Goal: Task Accomplishment & Management: Use online tool/utility

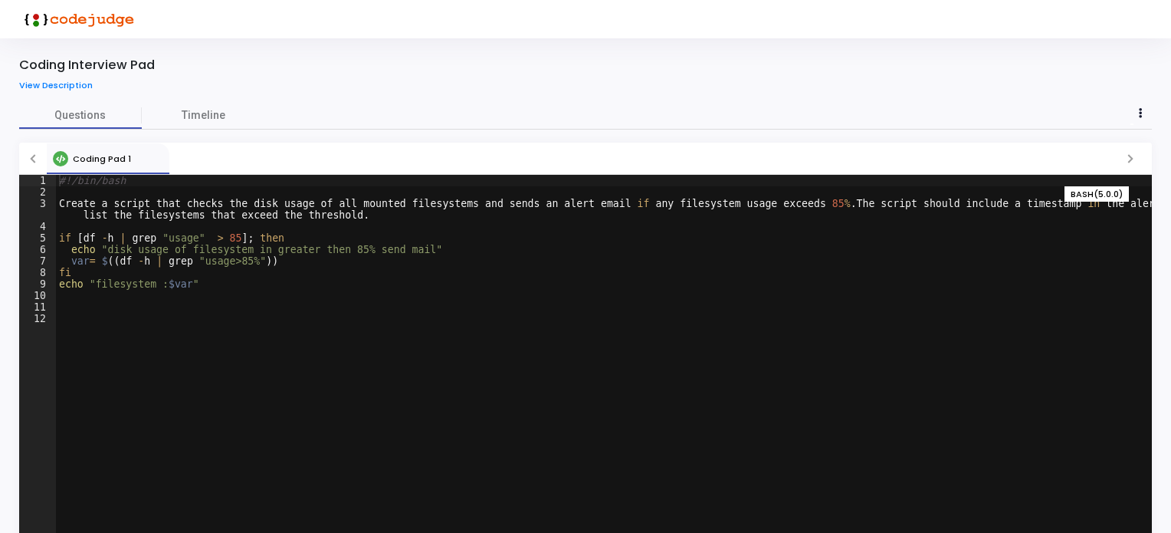
scroll to position [51, 0]
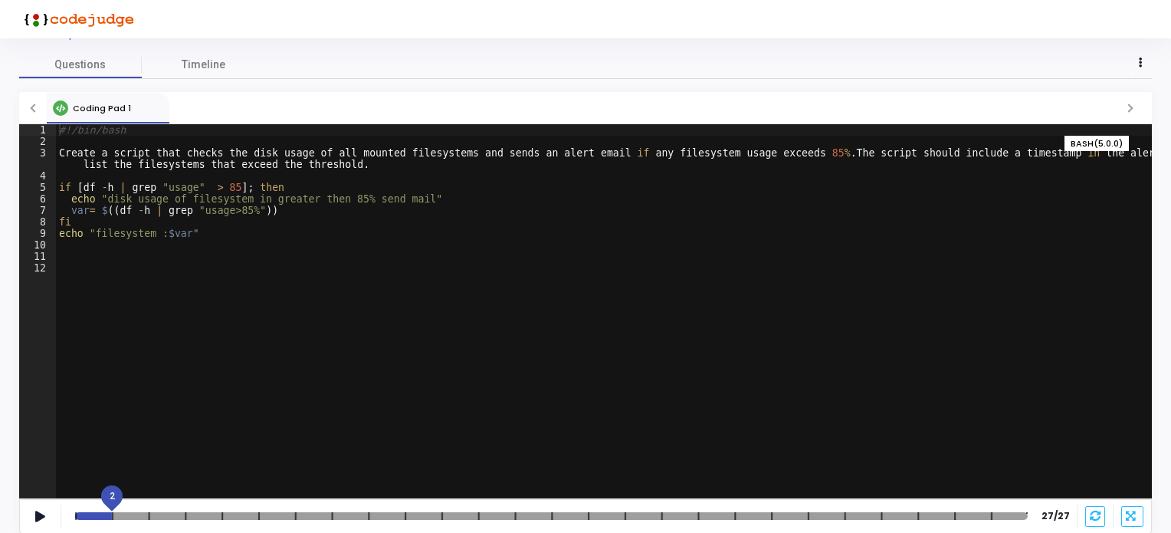
click at [114, 518] on div at bounding box center [551, 516] width 953 height 8
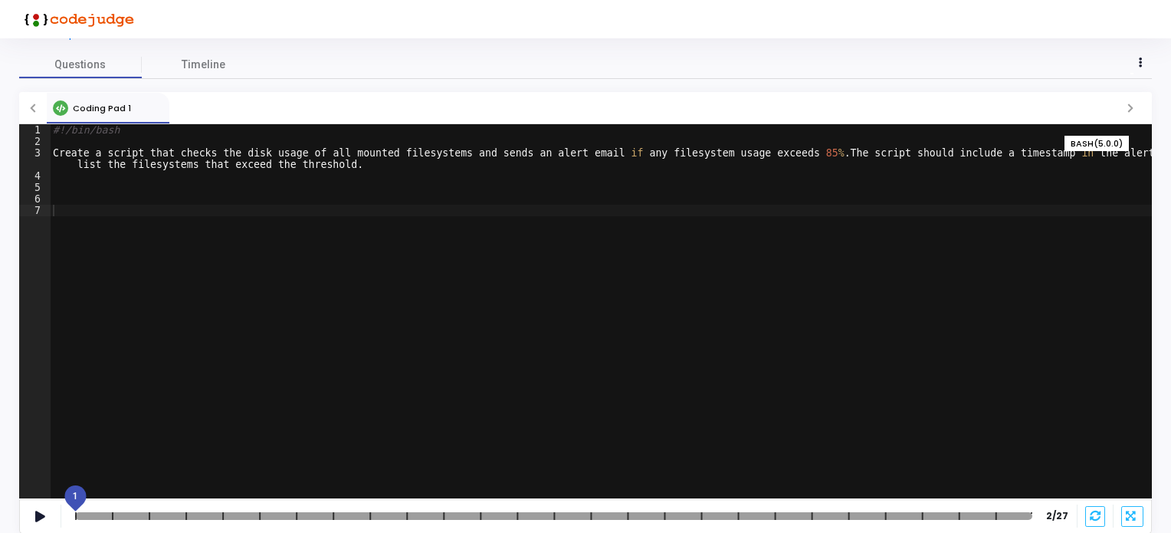
click at [91, 514] on div at bounding box center [553, 516] width 957 height 8
click at [123, 517] on div at bounding box center [553, 516] width 957 height 8
click at [166, 520] on mat-slider "3" at bounding box center [554, 516] width 970 height 12
click at [216, 514] on div at bounding box center [553, 516] width 957 height 8
click at [258, 514] on div at bounding box center [553, 516] width 957 height 8
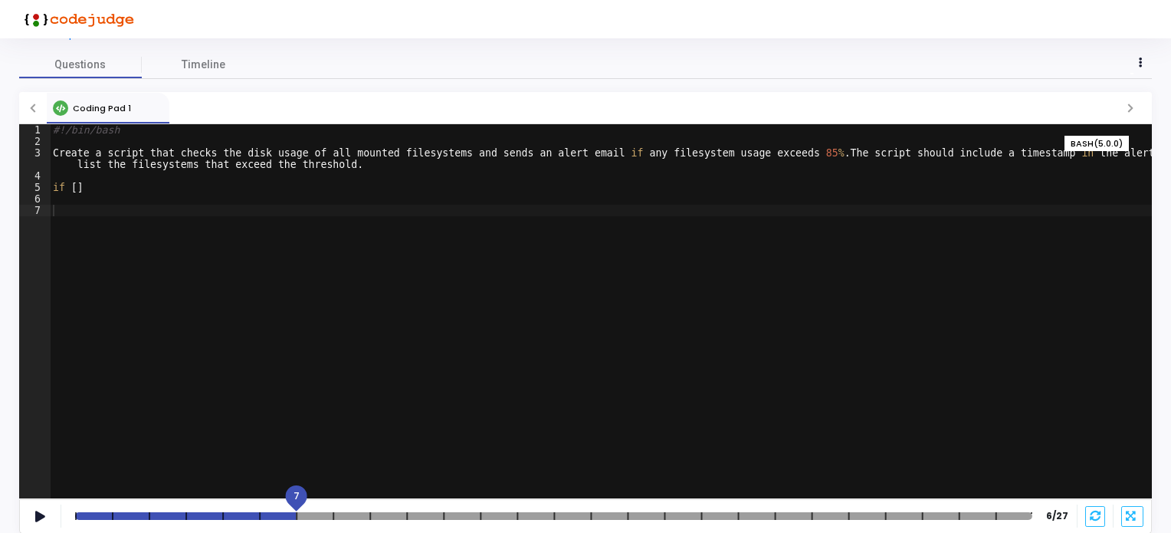
click at [297, 514] on div at bounding box center [553, 516] width 957 height 8
click at [337, 514] on div at bounding box center [553, 516] width 957 height 8
click at [376, 514] on div at bounding box center [553, 516] width 957 height 8
click at [420, 513] on div at bounding box center [553, 516] width 957 height 8
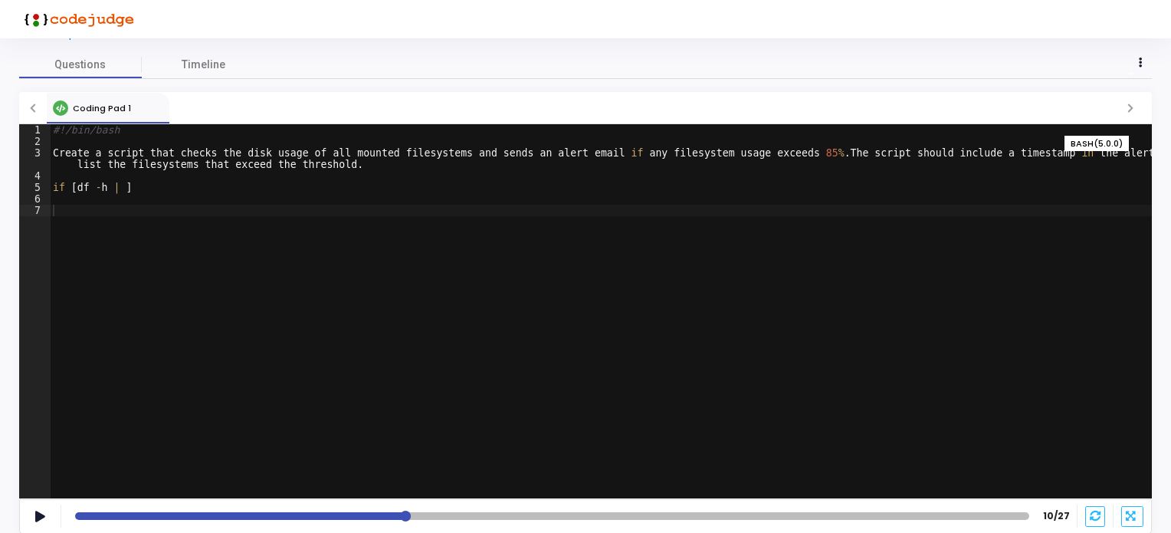
click at [478, 508] on div "10 10/27" at bounding box center [585, 516] width 1133 height 34
click at [480, 520] on mat-slider "12" at bounding box center [552, 516] width 967 height 12
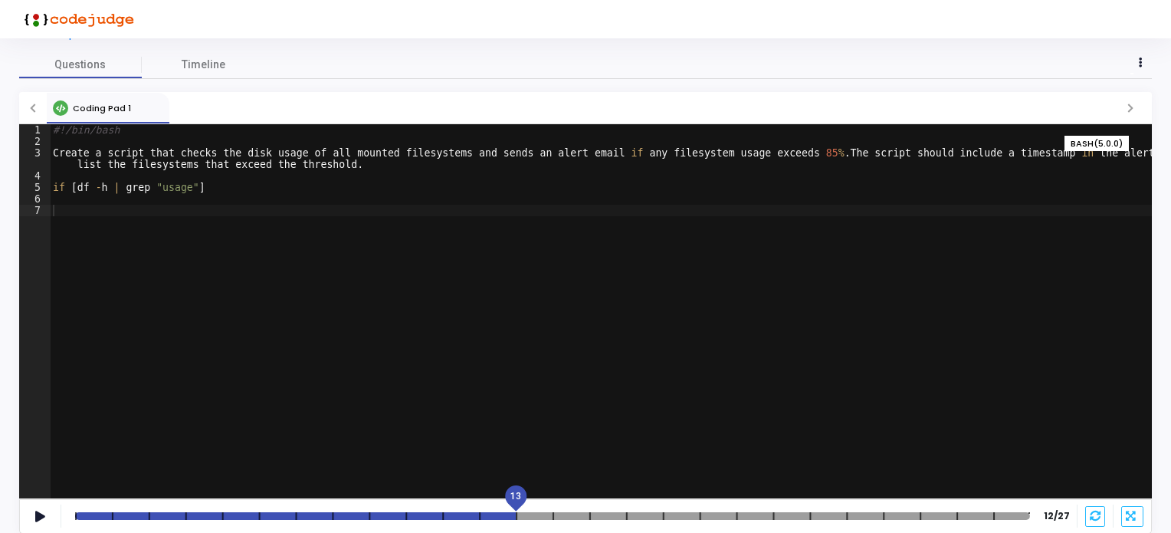
click at [520, 521] on mat-slider "13" at bounding box center [552, 516] width 967 height 12
click at [547, 518] on div at bounding box center [552, 516] width 955 height 8
click at [583, 514] on div at bounding box center [552, 516] width 954 height 8
click at [624, 517] on div at bounding box center [552, 516] width 955 height 8
click at [665, 518] on div at bounding box center [552, 516] width 955 height 8
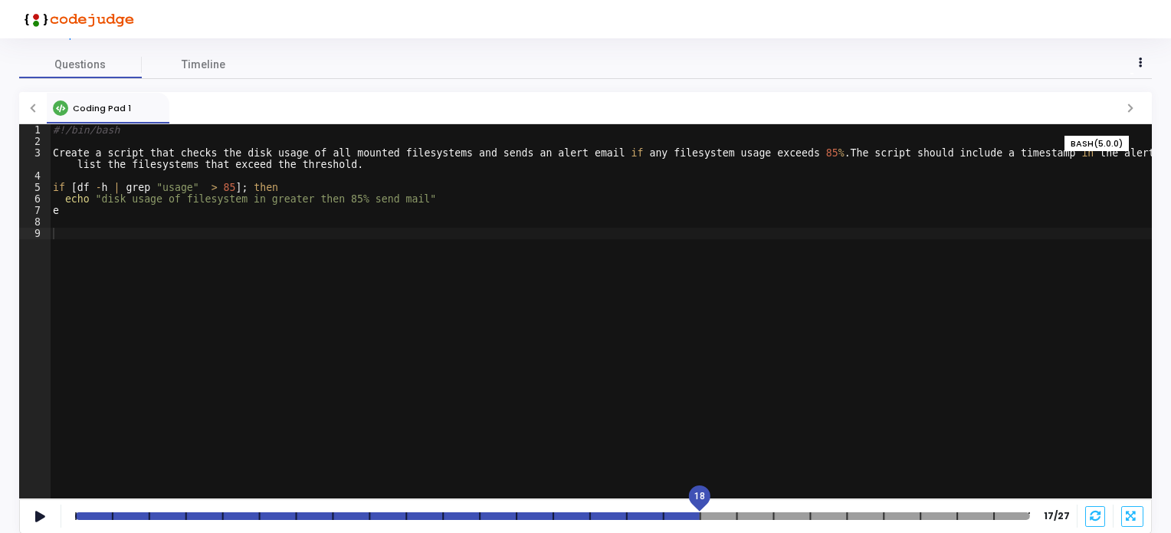
click at [701, 514] on div at bounding box center [552, 516] width 955 height 8
click at [734, 518] on div at bounding box center [552, 516] width 955 height 8
click at [760, 513] on div at bounding box center [552, 516] width 955 height 8
click at [788, 514] on div at bounding box center [551, 516] width 952 height 8
click at [807, 514] on div at bounding box center [551, 516] width 952 height 8
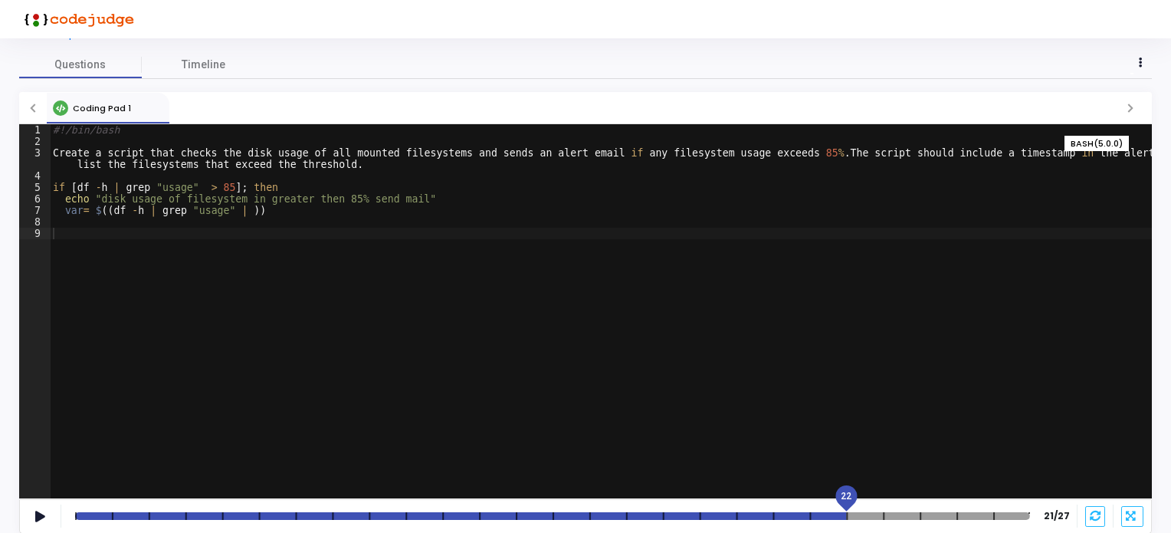
click at [844, 517] on div at bounding box center [552, 516] width 955 height 8
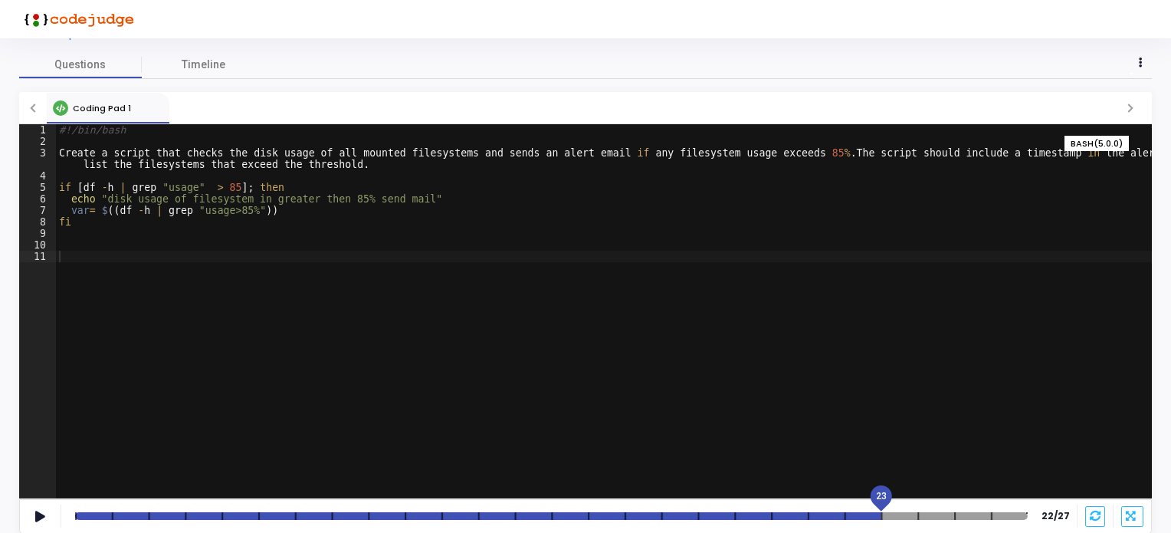
click at [886, 517] on div at bounding box center [551, 516] width 953 height 8
